Goal: Obtain resource: Obtain resource

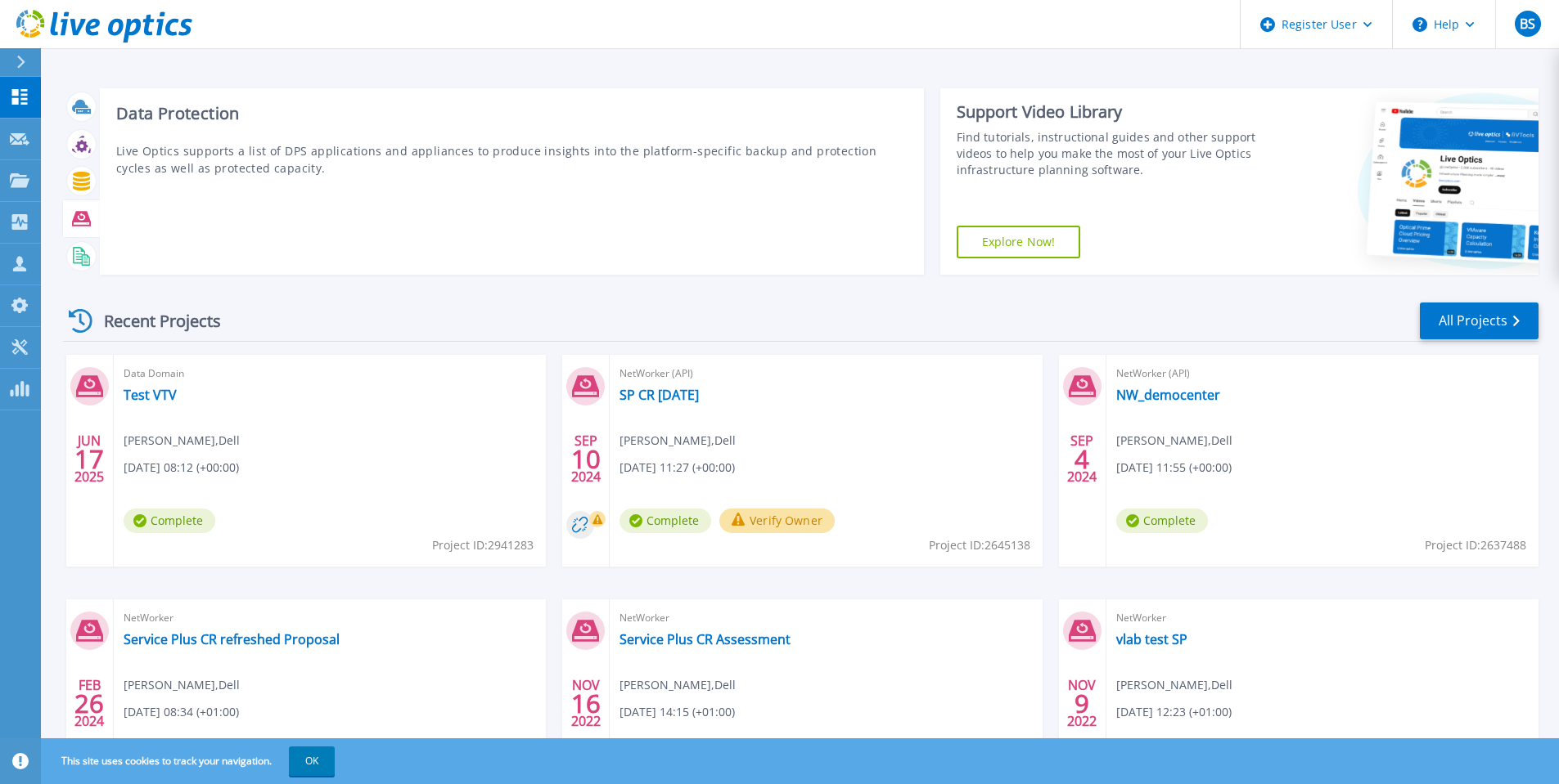
click at [86, 217] on icon at bounding box center [81, 218] width 19 height 15
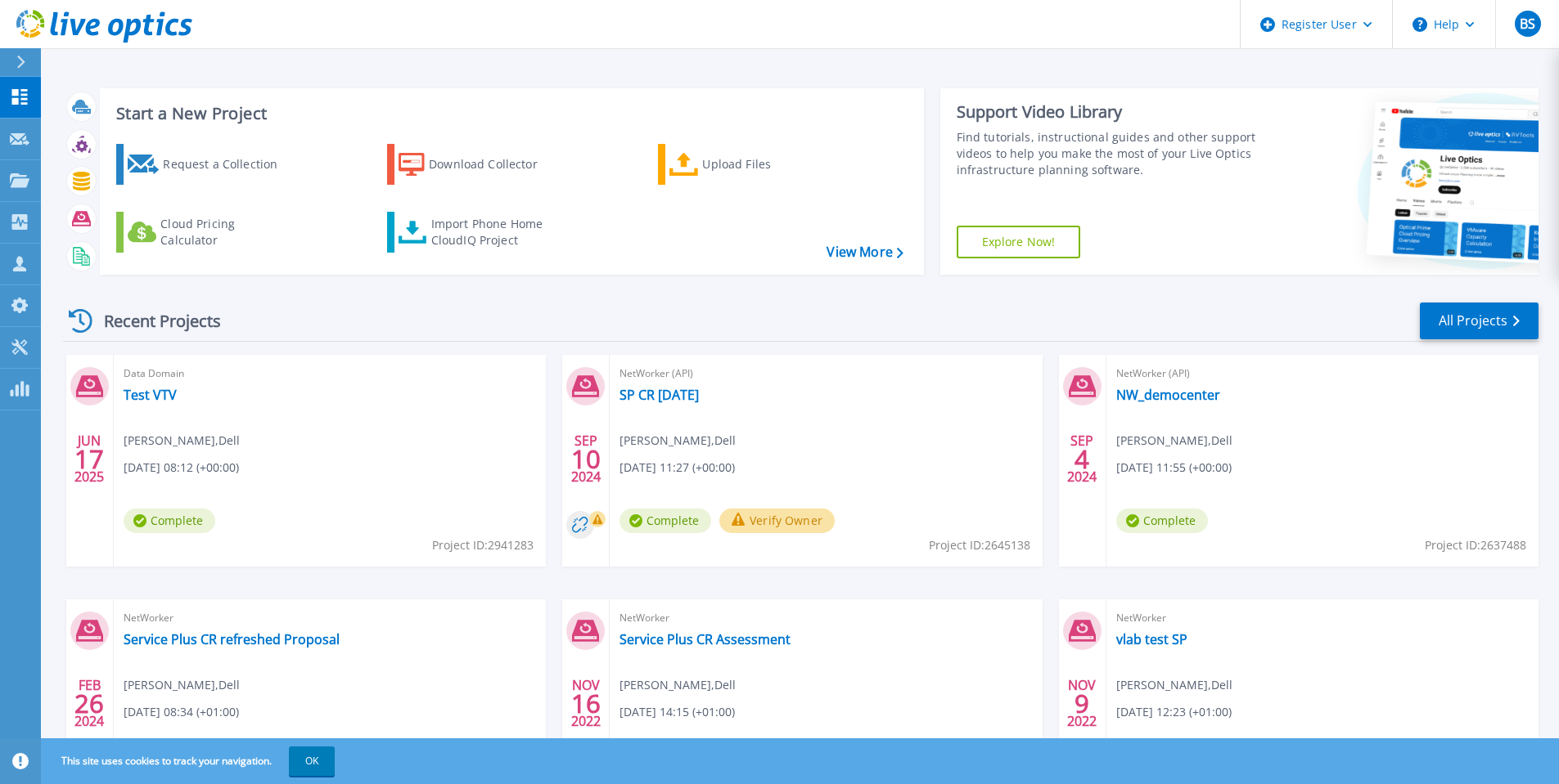
click at [28, 58] on div at bounding box center [27, 62] width 26 height 28
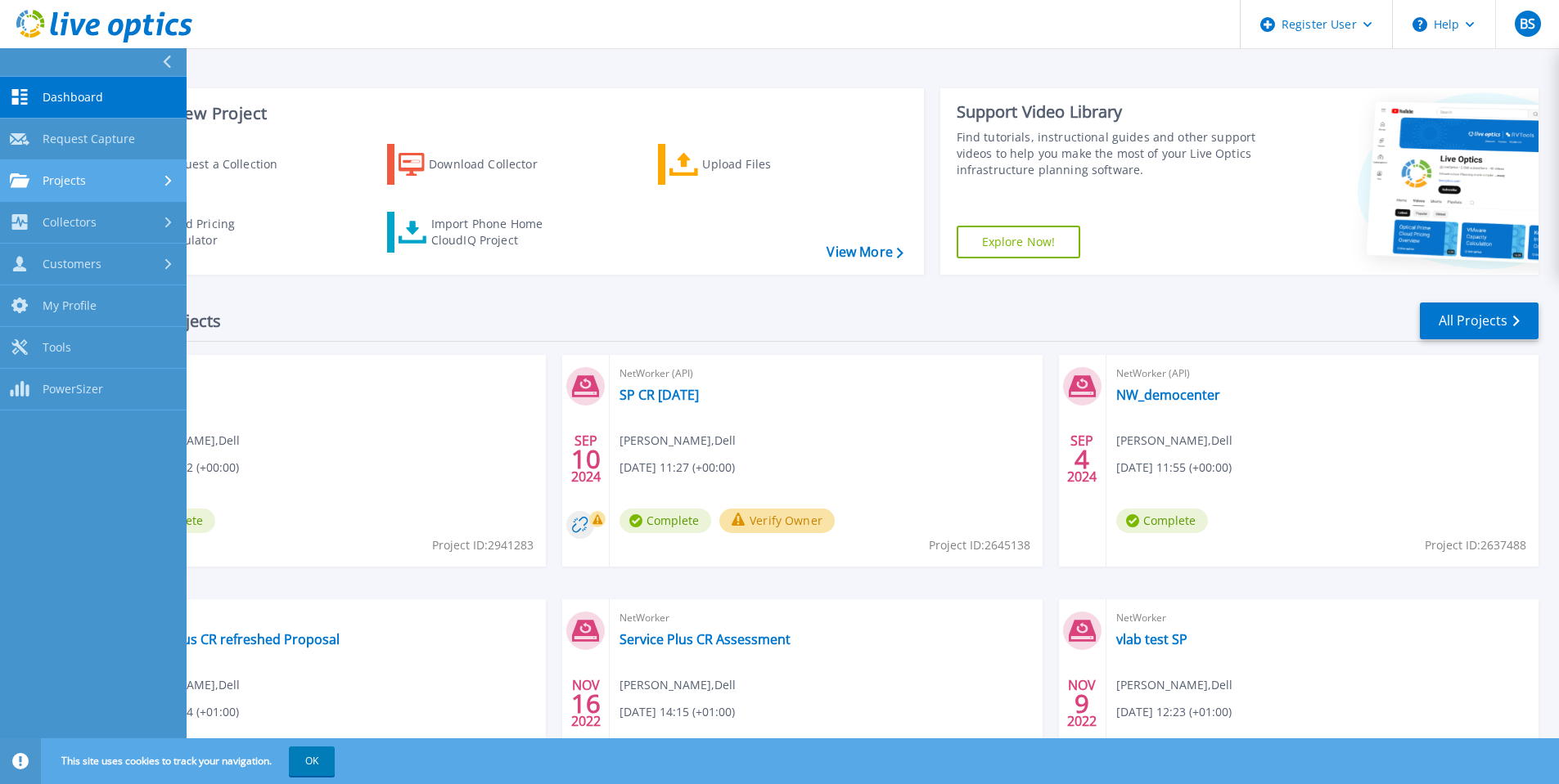
click at [62, 183] on span "Projects" at bounding box center [65, 181] width 44 height 15
click at [57, 221] on span "Collectors" at bounding box center [69, 223] width 54 height 15
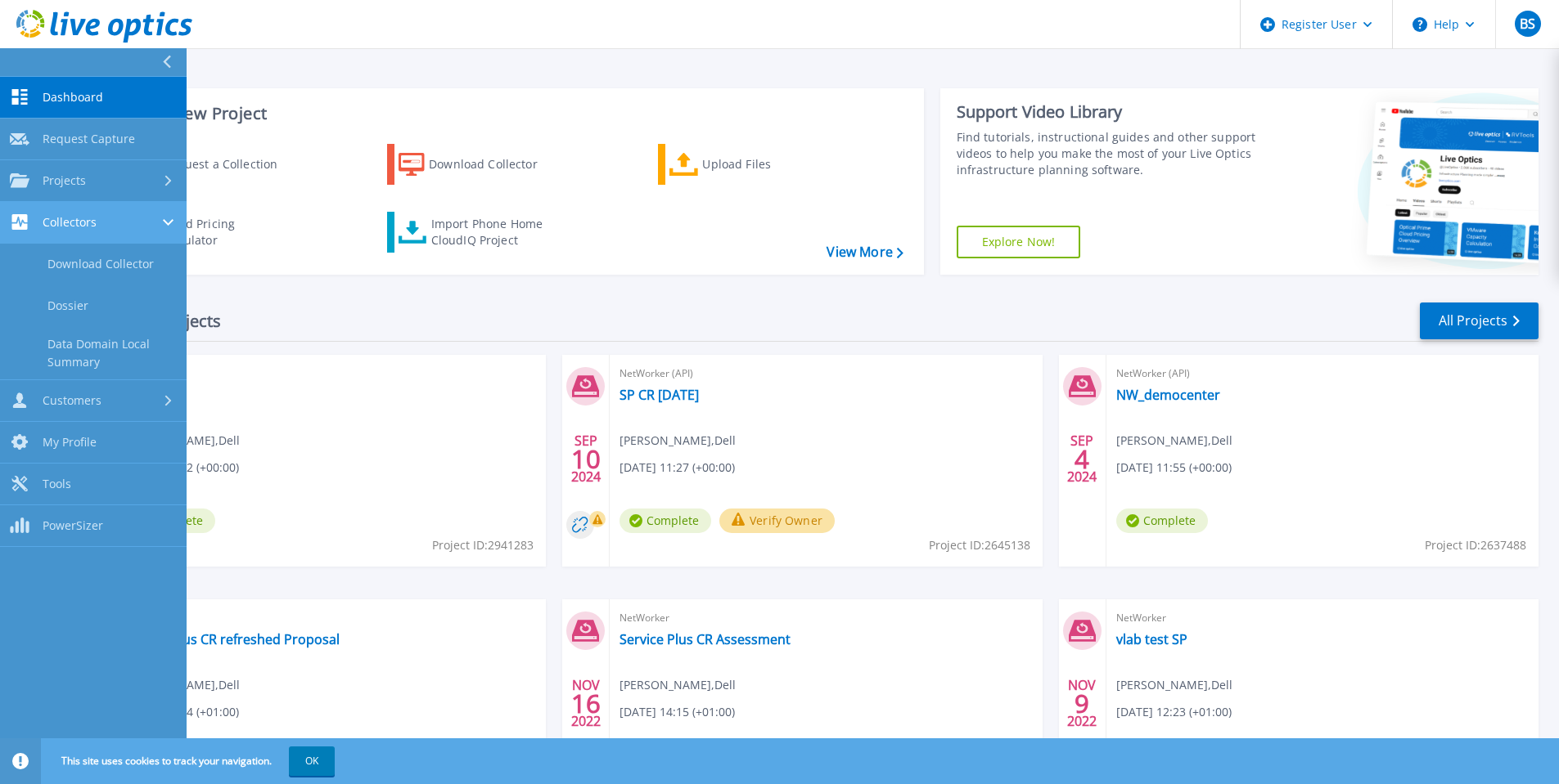
click at [57, 220] on span "Collectors" at bounding box center [69, 223] width 54 height 15
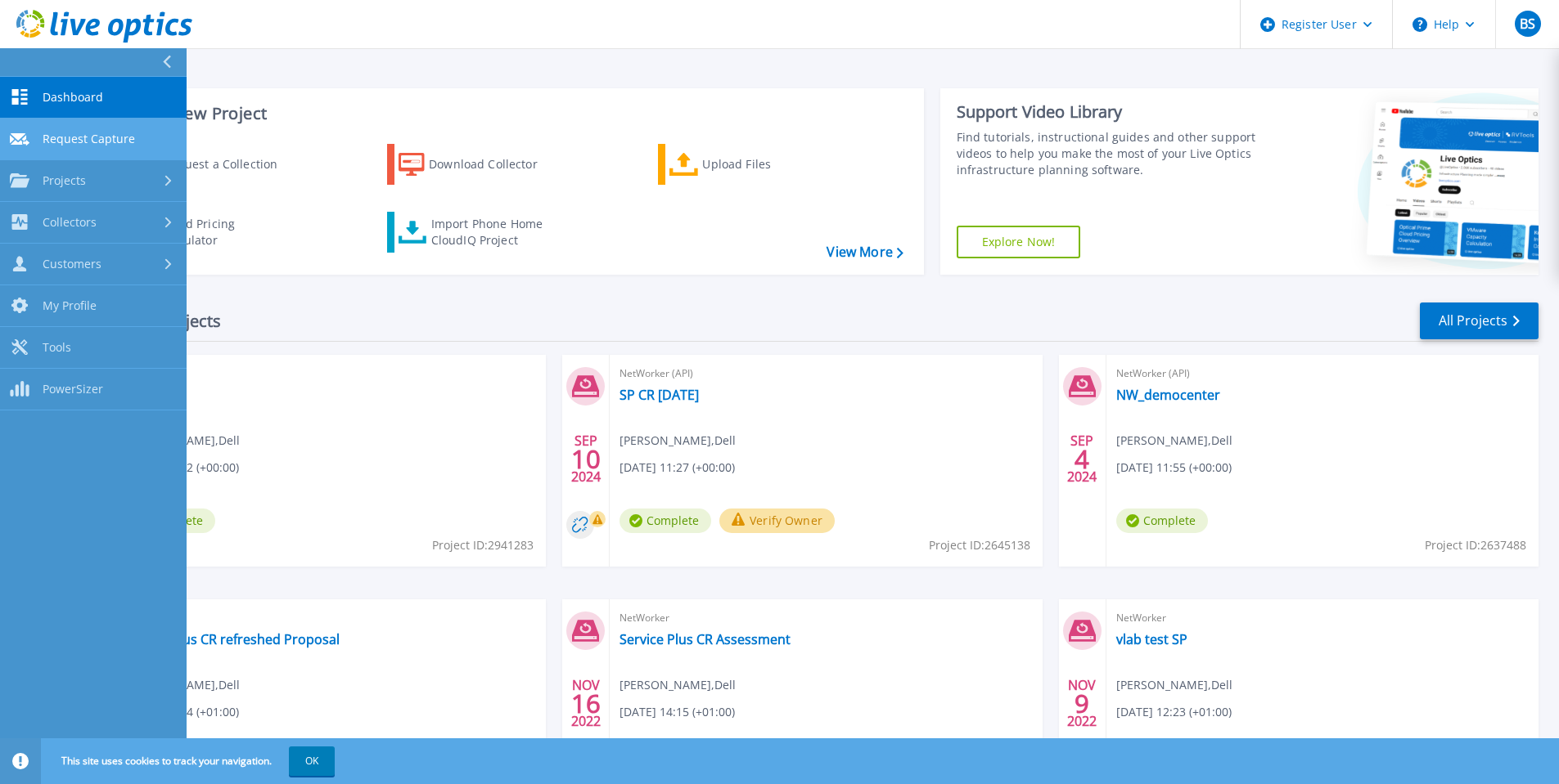
click at [86, 137] on span "Request Capture" at bounding box center [89, 139] width 93 height 15
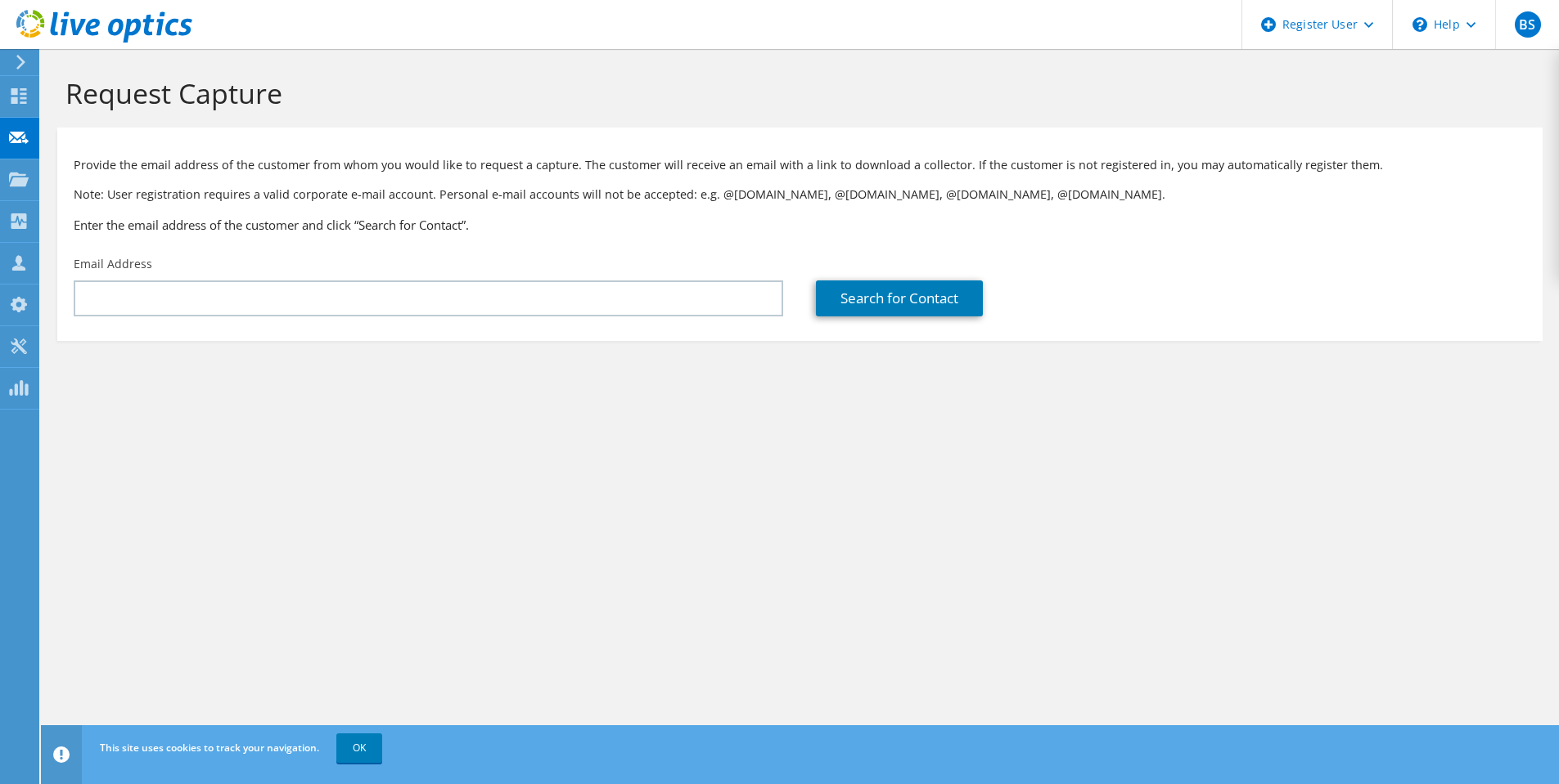
click at [26, 57] on icon at bounding box center [21, 62] width 13 height 15
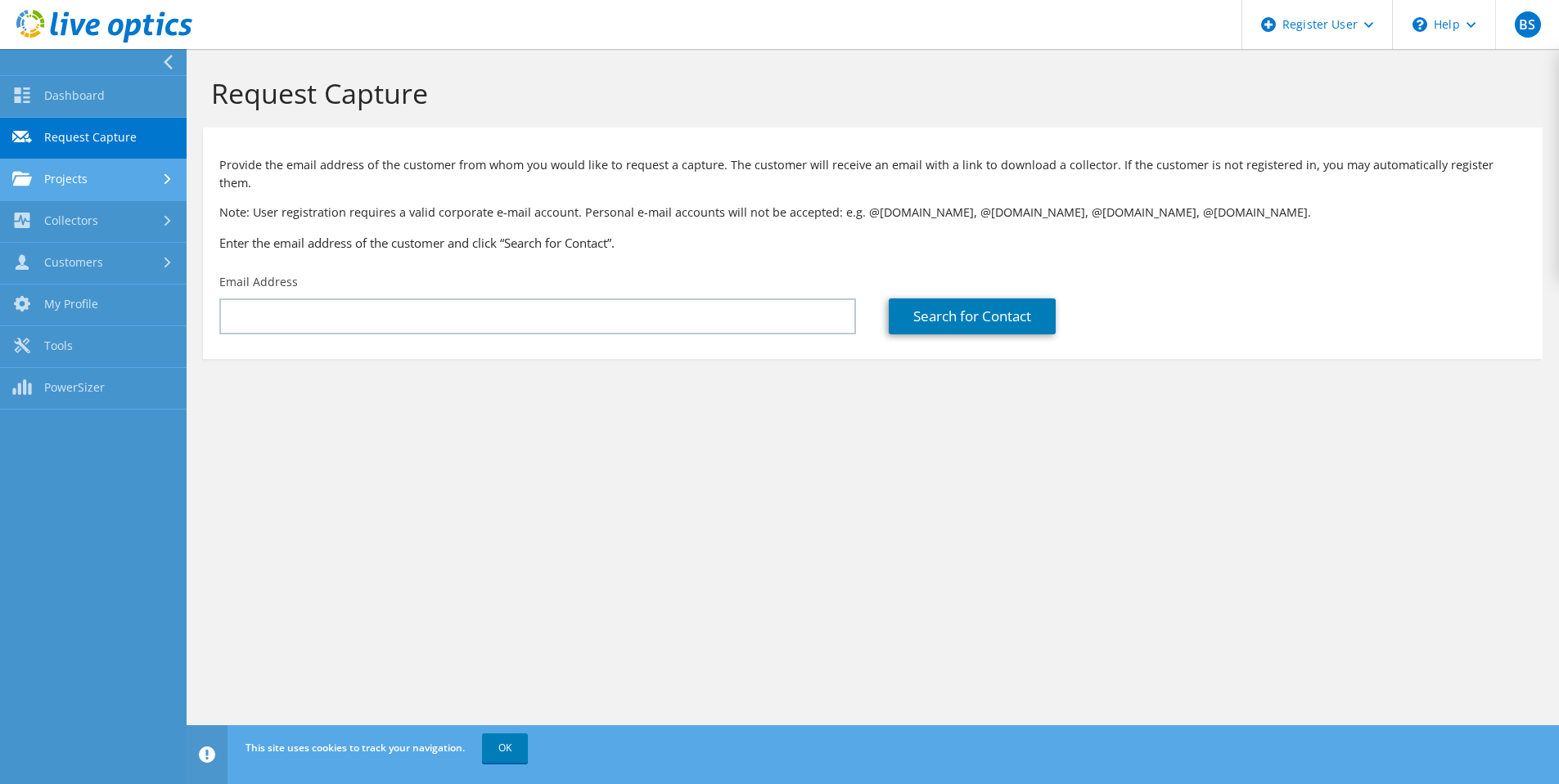
click at [51, 172] on link "Projects" at bounding box center [93, 181] width 186 height 42
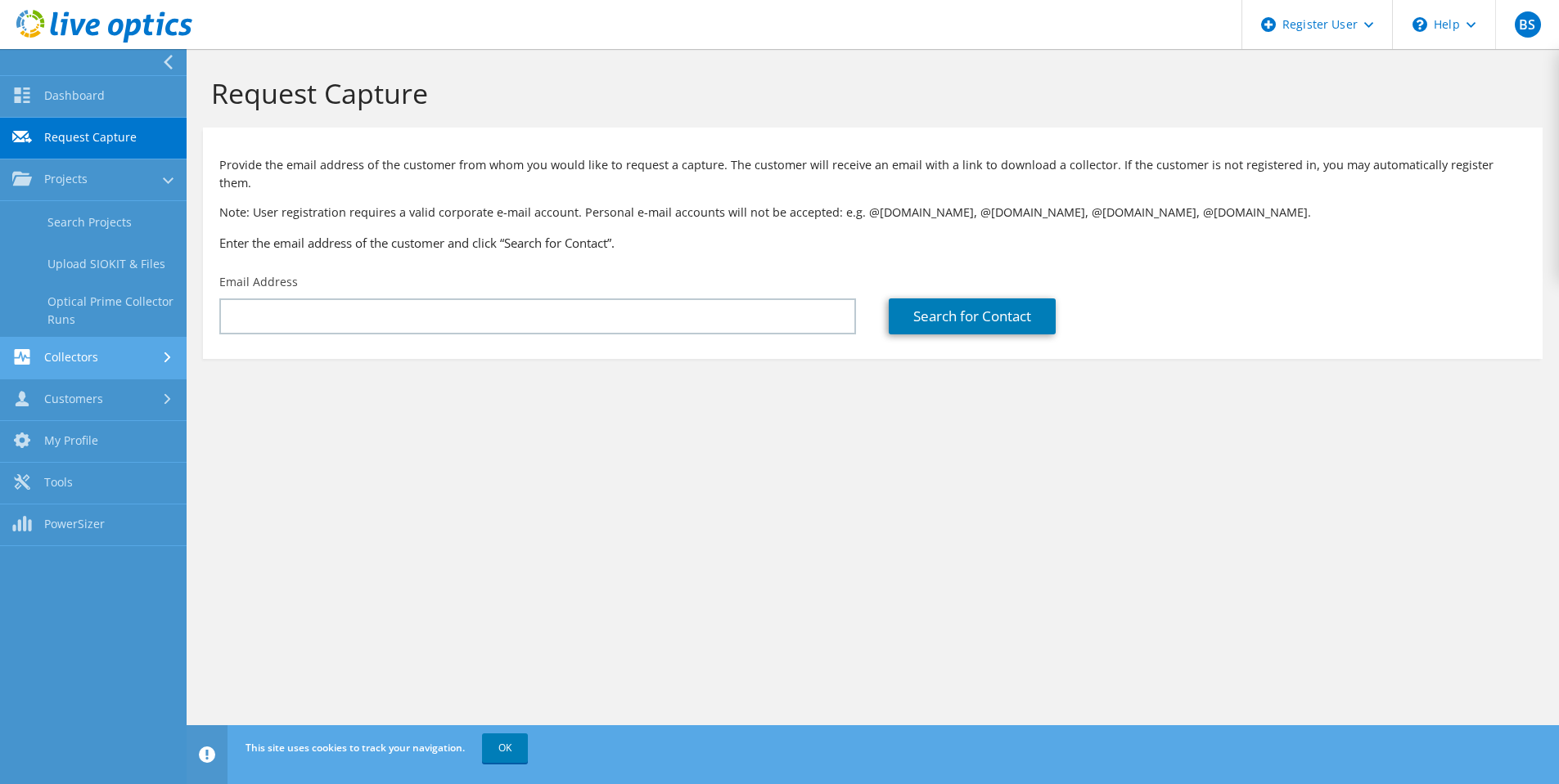
click at [83, 352] on link "Collectors" at bounding box center [93, 359] width 186 height 42
click at [115, 175] on link "Projects" at bounding box center [93, 181] width 186 height 42
click at [81, 89] on link "Dashboard" at bounding box center [93, 97] width 186 height 42
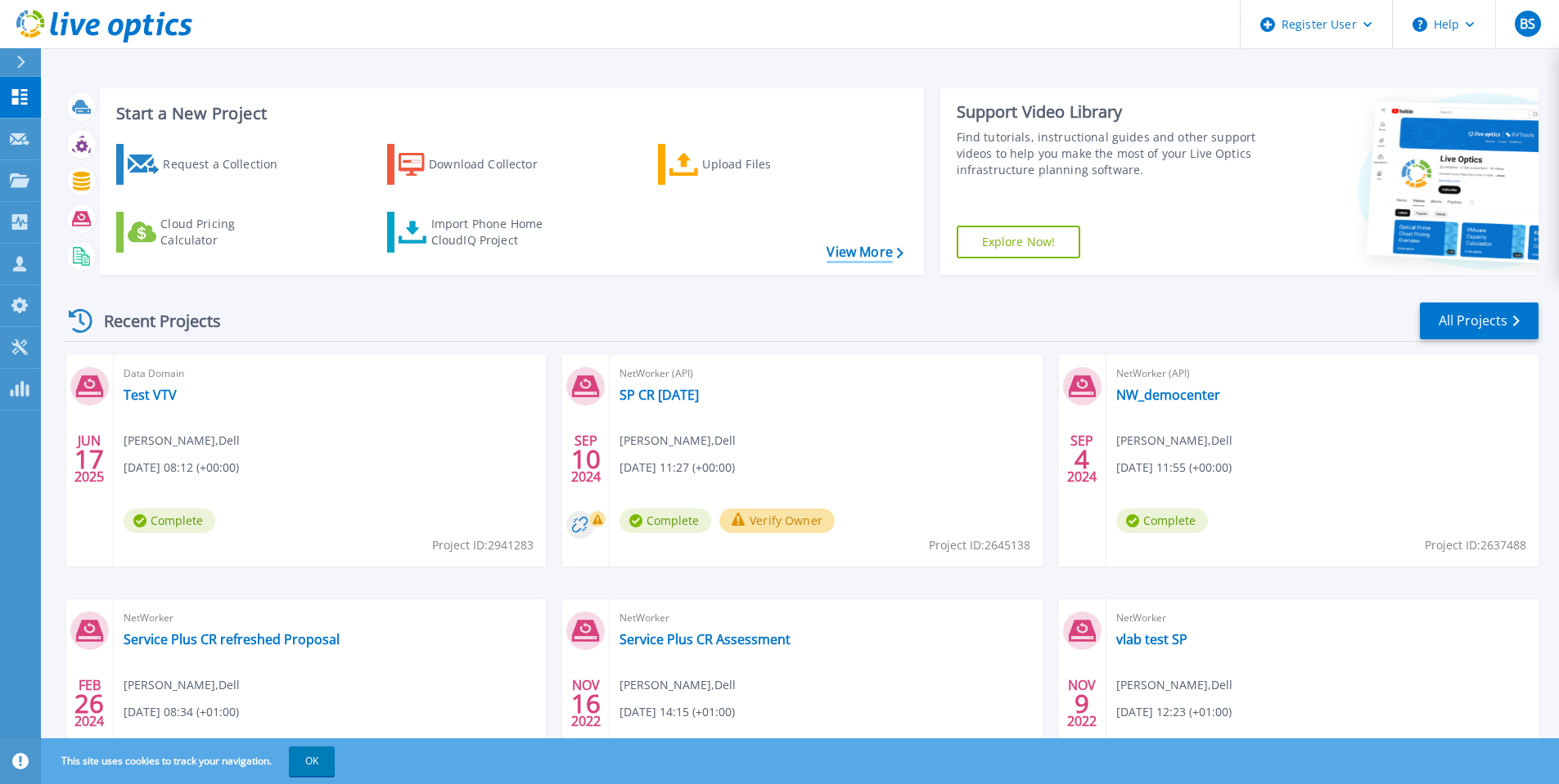
click at [882, 258] on link "View More" at bounding box center [864, 252] width 76 height 15
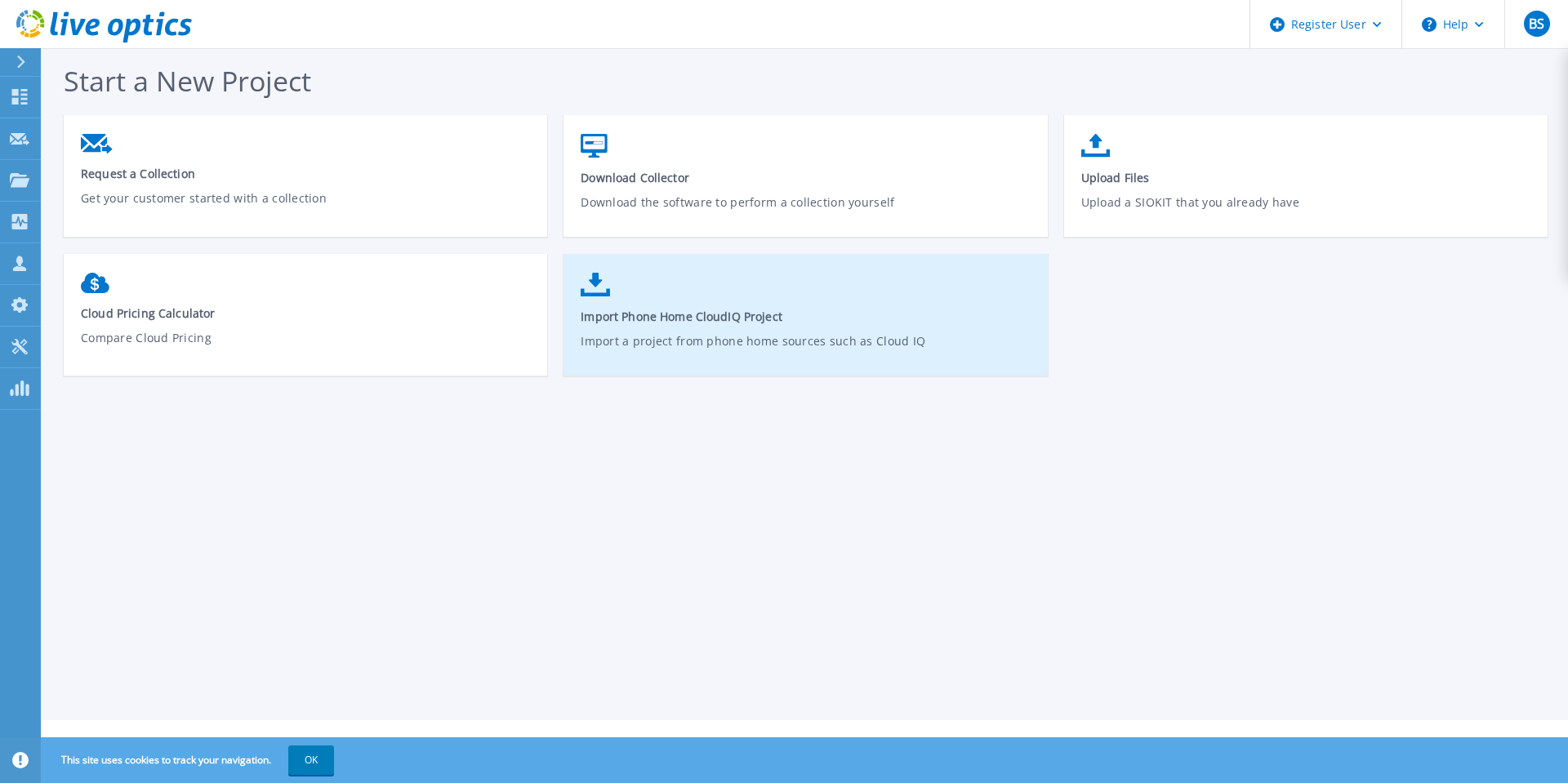
click at [657, 309] on span "Import Phone Home CloudIQ Project" at bounding box center [805, 316] width 450 height 15
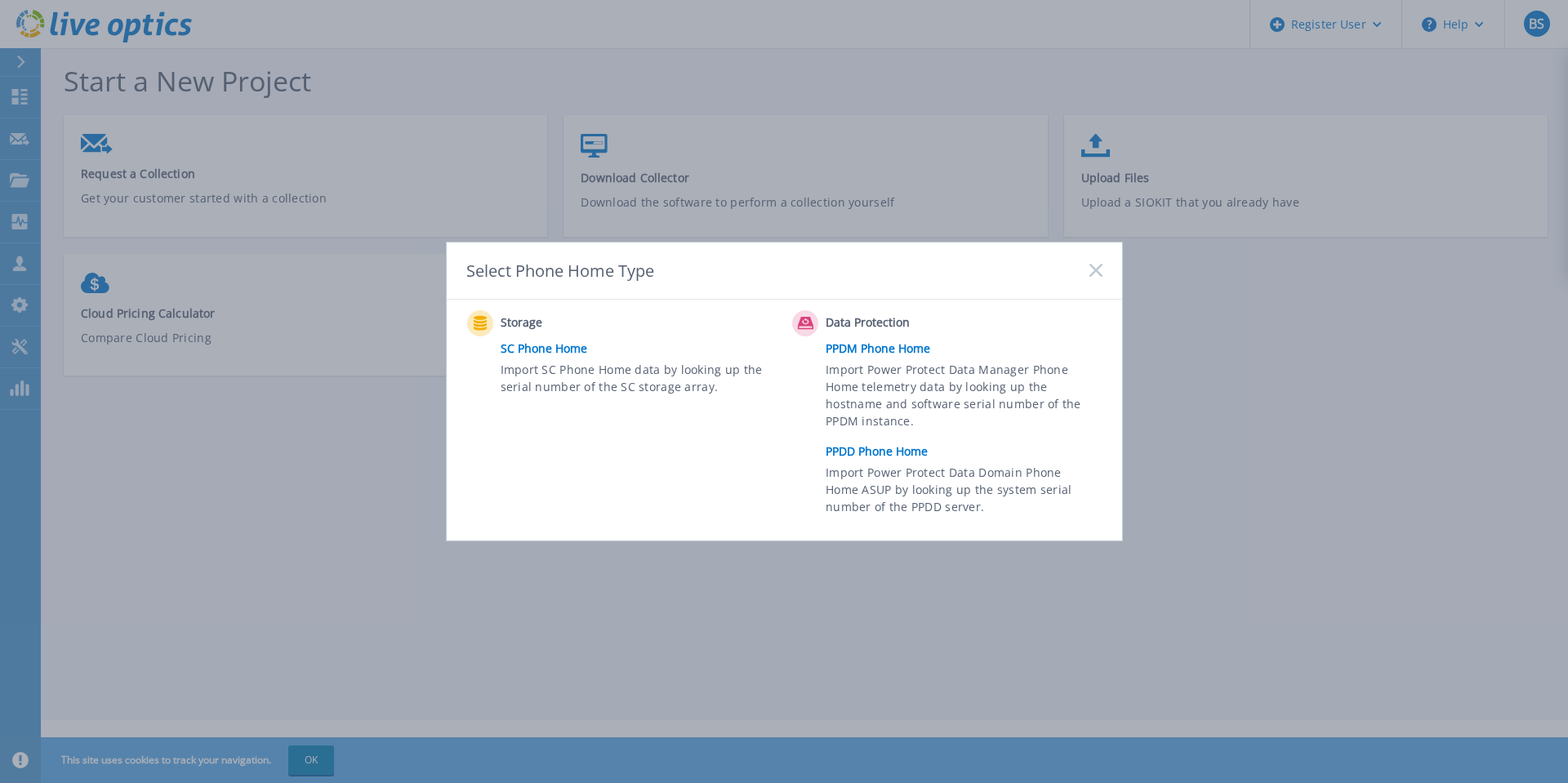
click at [879, 452] on link "PPDD Phone Home" at bounding box center [967, 451] width 284 height 24
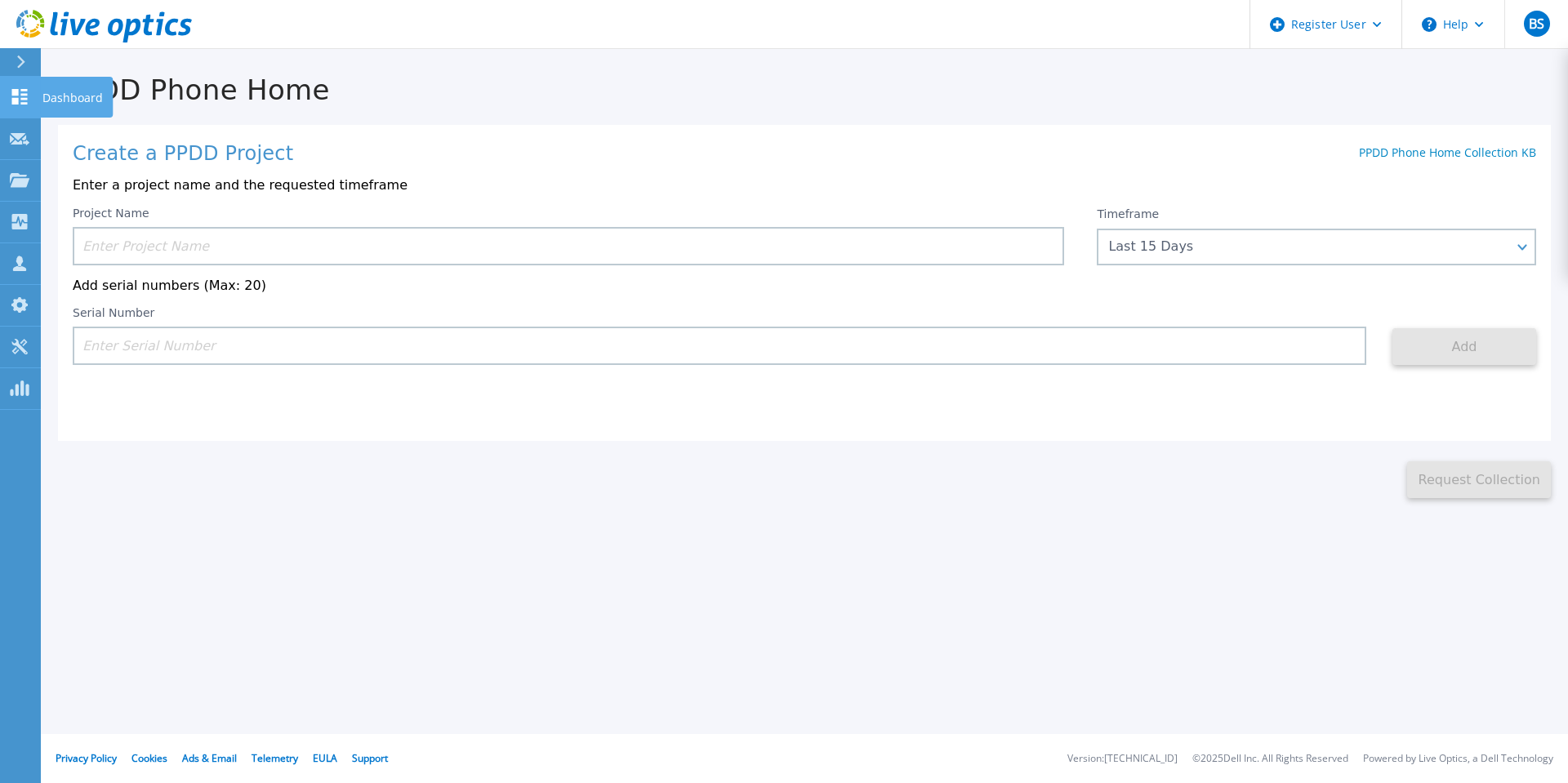
click at [28, 95] on icon at bounding box center [20, 96] width 20 height 15
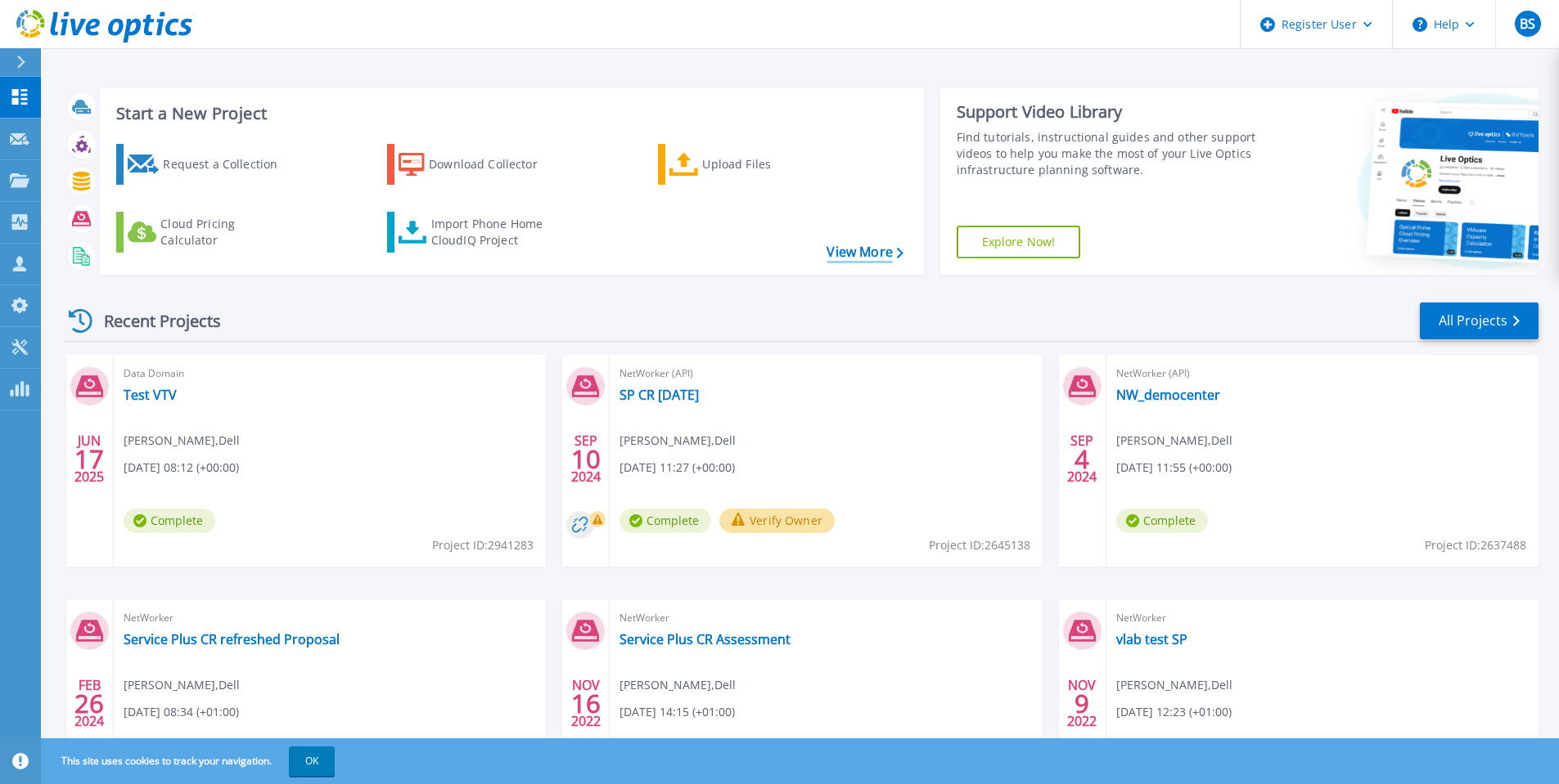
click at [867, 246] on link "View More" at bounding box center [864, 252] width 76 height 15
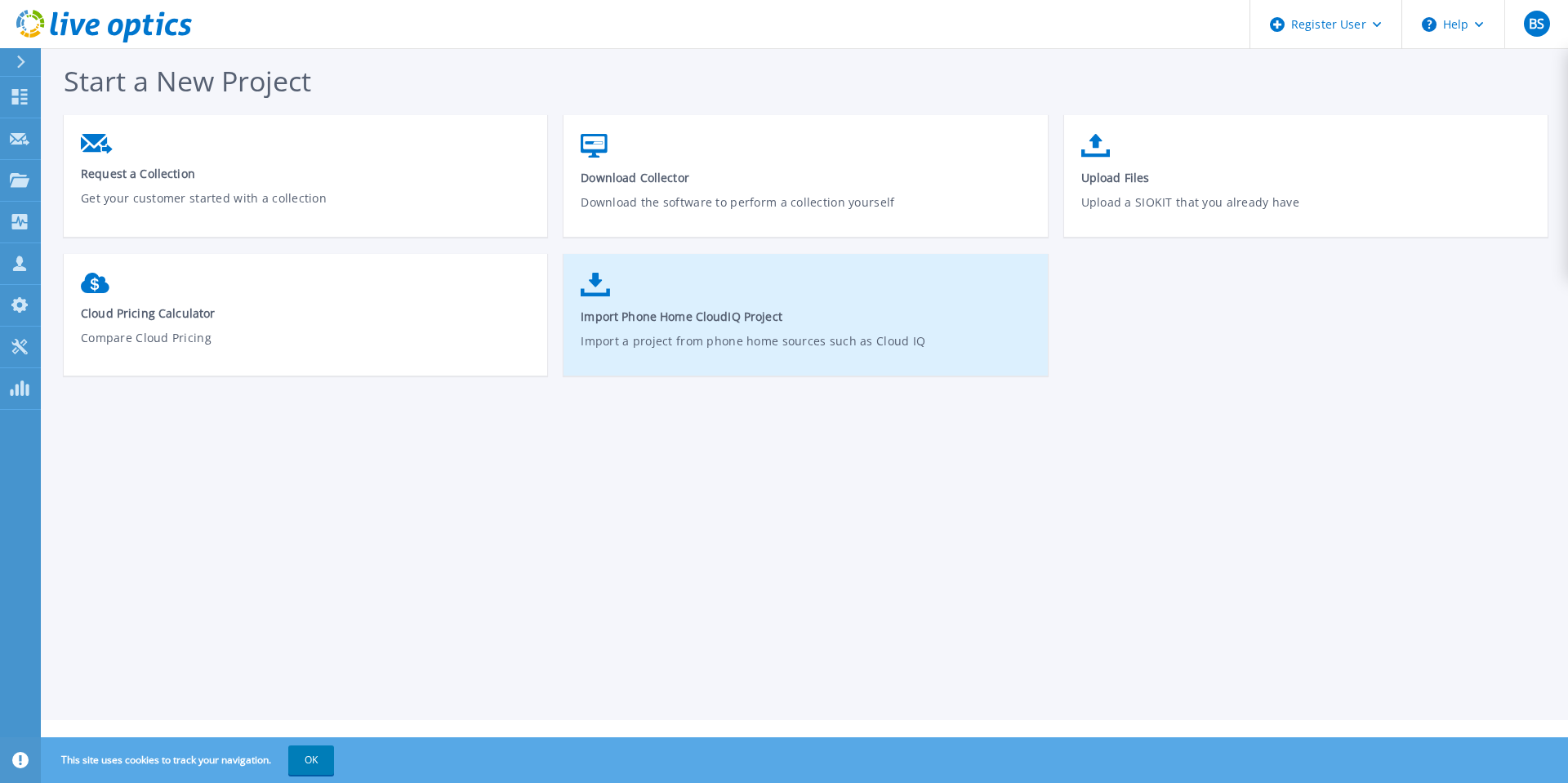
click at [714, 316] on span "Import Phone Home CloudIQ Project" at bounding box center [805, 316] width 450 height 15
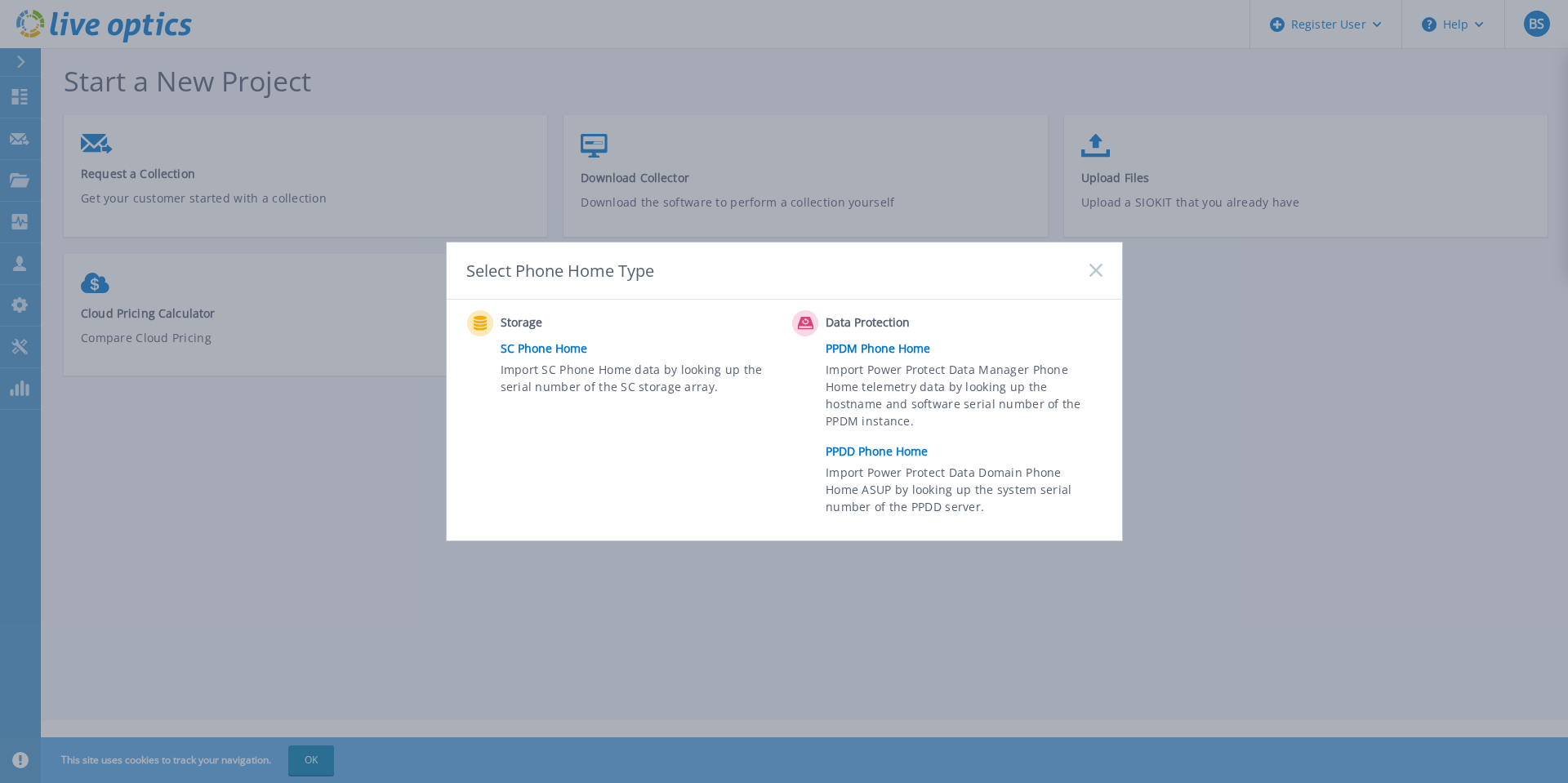
click at [1100, 275] on rect at bounding box center [1095, 270] width 14 height 14
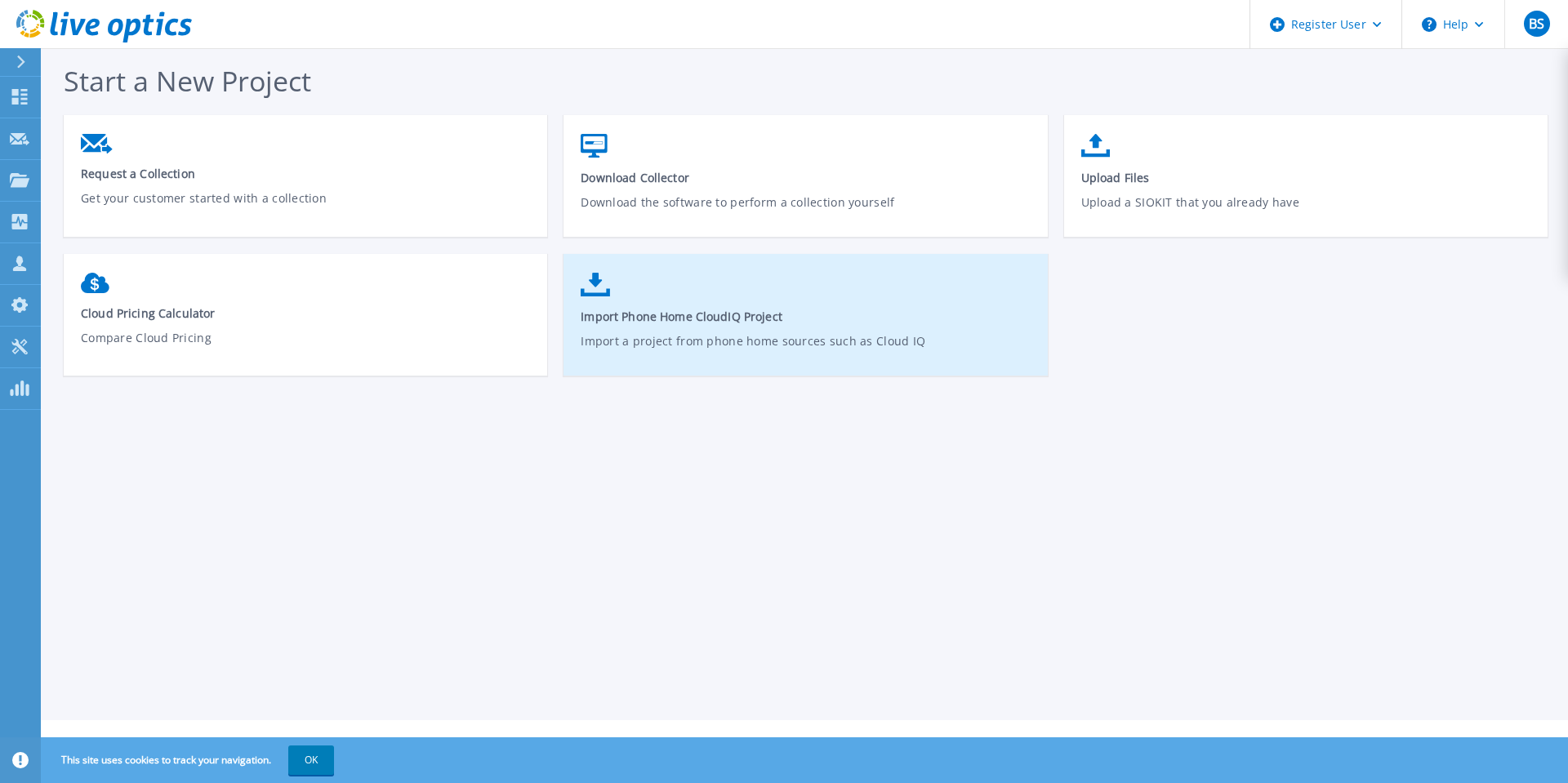
click at [602, 289] on icon at bounding box center [595, 285] width 29 height 24
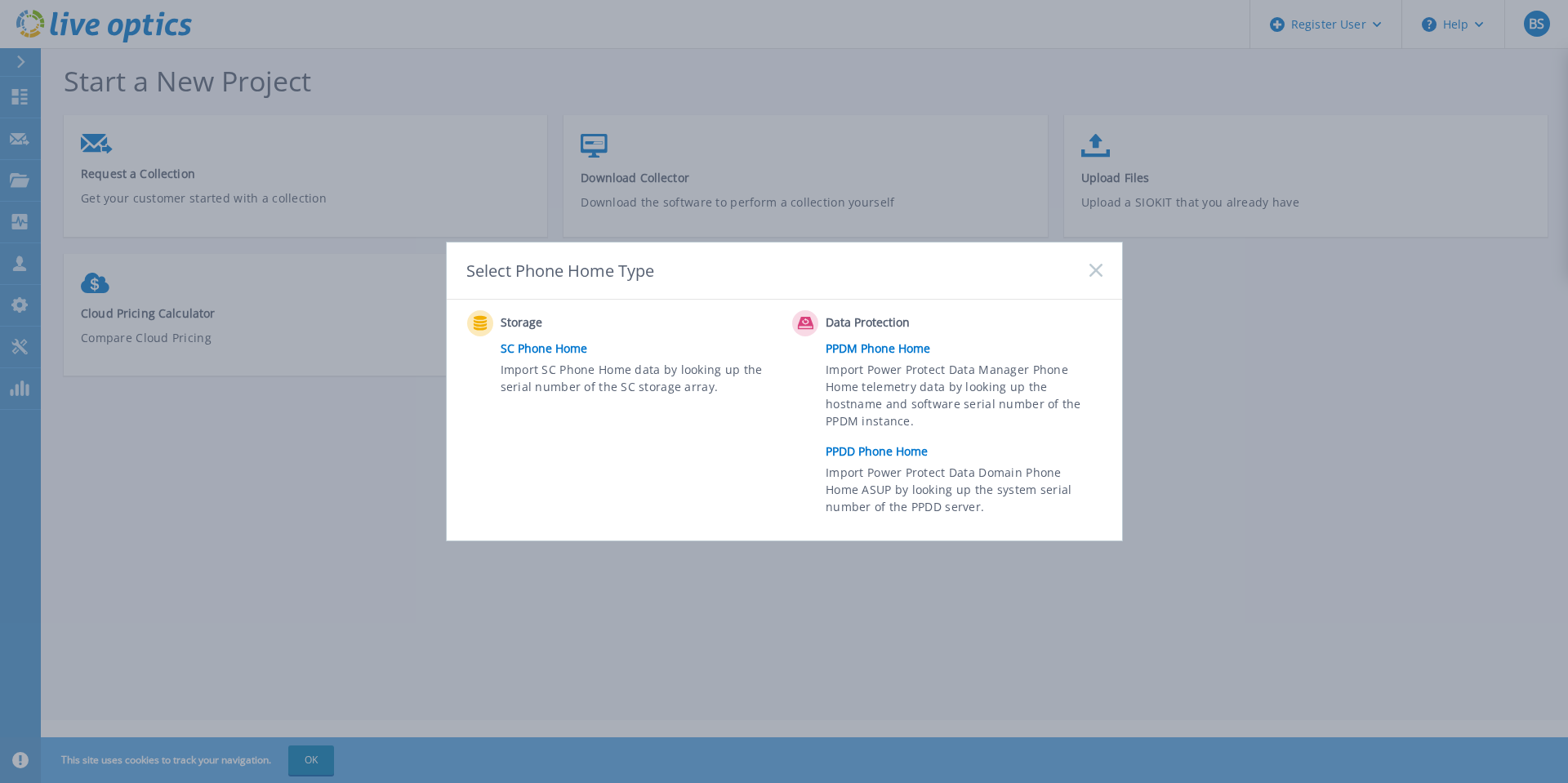
click at [872, 453] on link "PPDD Phone Home" at bounding box center [967, 451] width 284 height 24
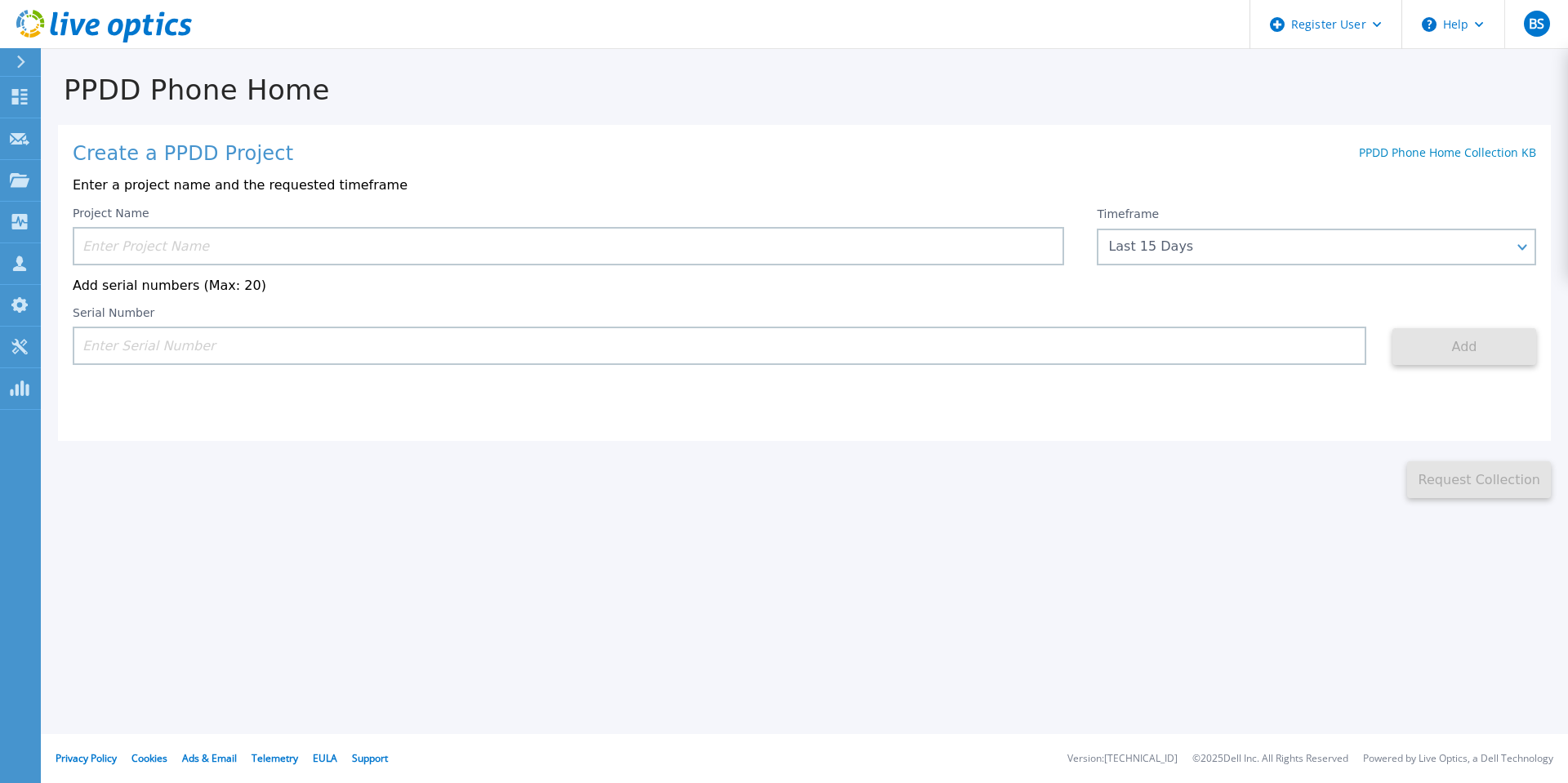
click at [166, 348] on input at bounding box center [719, 346] width 1293 height 38
